Goal: Task Accomplishment & Management: Manage account settings

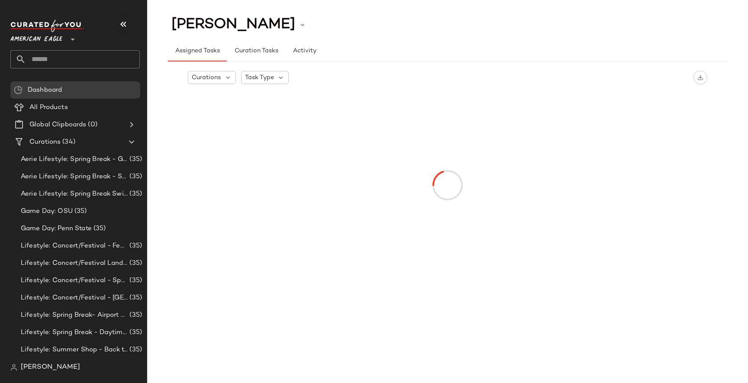
click at [32, 367] on span "[PERSON_NAME]" at bounding box center [50, 367] width 59 height 10
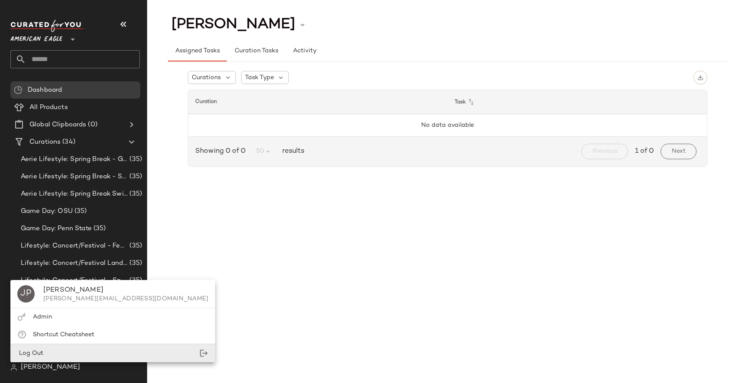
click at [50, 351] on div "Log Out" at bounding box center [112, 353] width 205 height 18
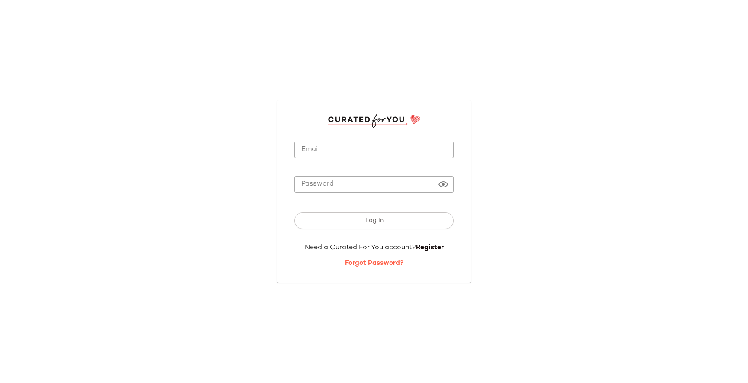
click at [374, 264] on link "Forgot Password?" at bounding box center [374, 263] width 58 height 7
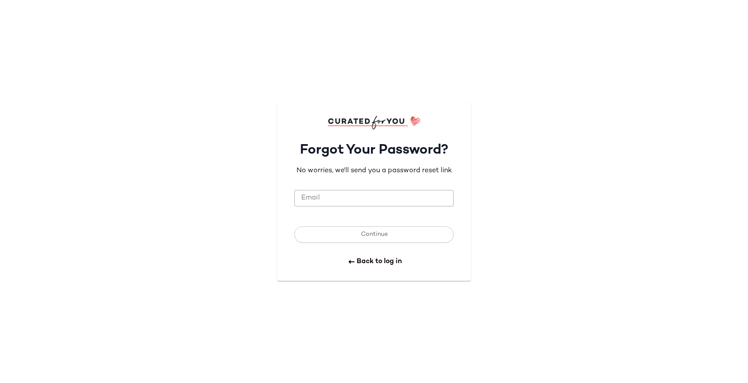
click at [334, 189] on form "Email Email Continue Back to log in" at bounding box center [373, 221] width 159 height 91
click at [329, 196] on input "Email" at bounding box center [373, 198] width 159 height 17
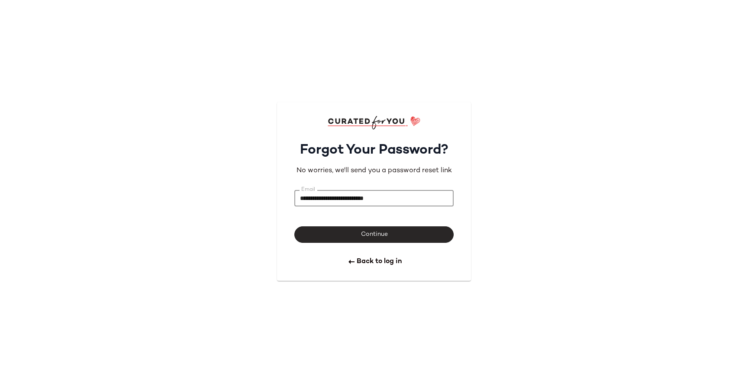
type input "**********"
click at [334, 241] on button "Continue" at bounding box center [373, 234] width 159 height 16
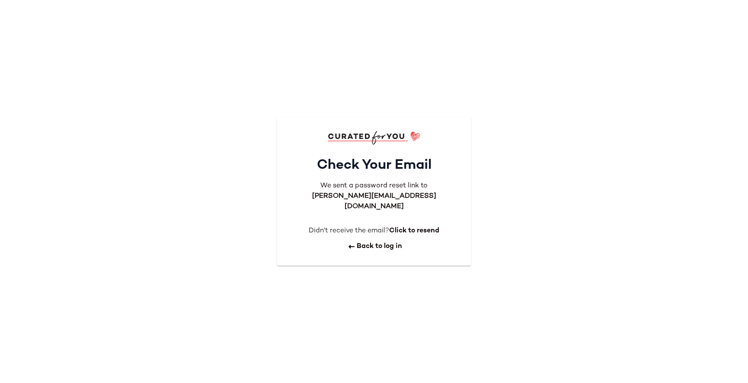
click at [367, 235] on div "Didn't receive the email? Click to resend" at bounding box center [373, 234] width 159 height 16
click at [363, 241] on link "Back to log in" at bounding box center [373, 246] width 159 height 10
